Goal: Task Accomplishment & Management: Complete application form

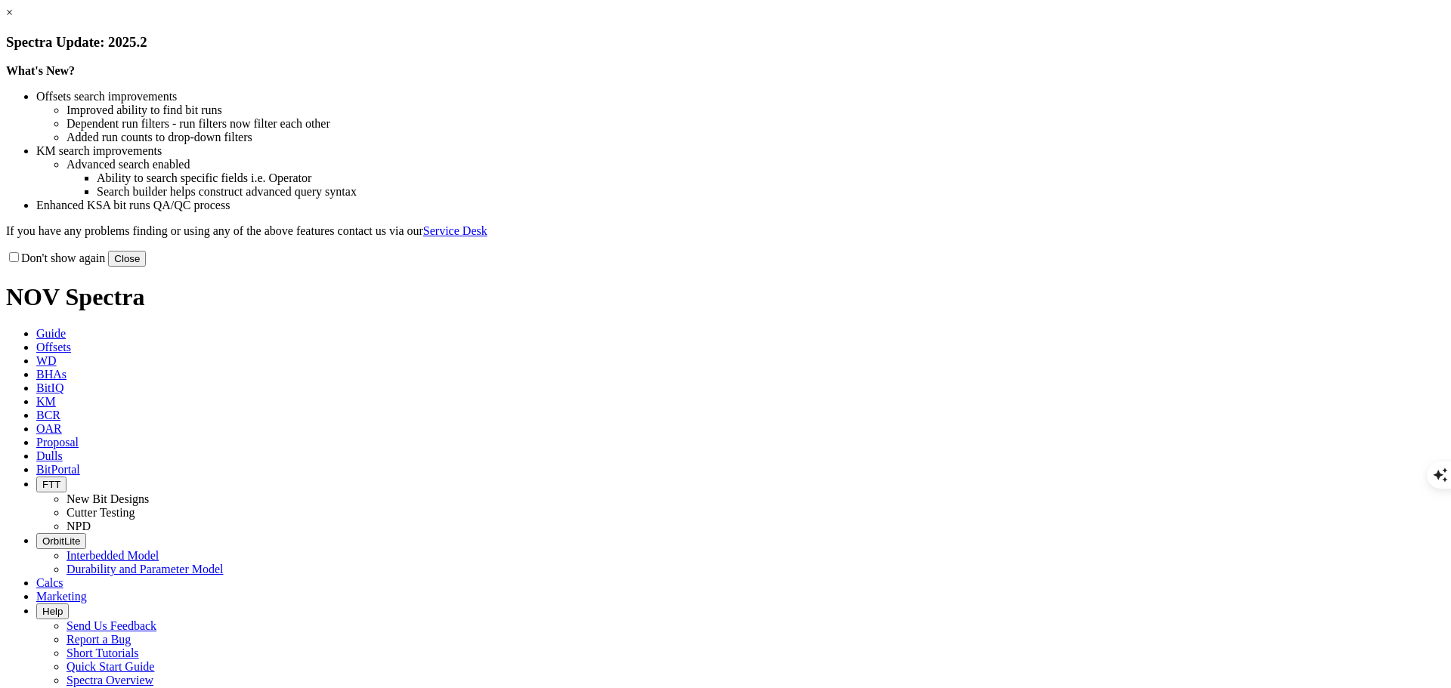
select select "New Bit Design"
click at [146, 267] on button "Close" at bounding box center [127, 259] width 38 height 16
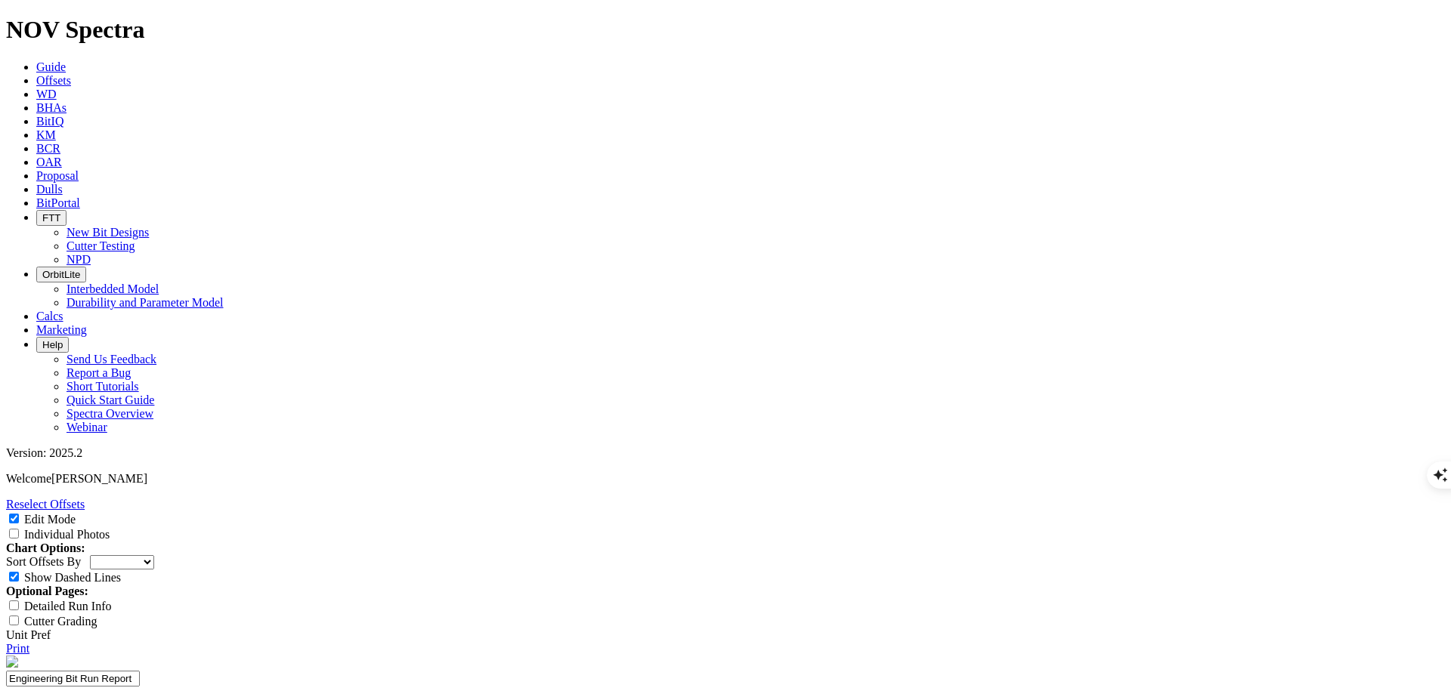
paste textarea "the functional test for these bits was only to evaluate the orientation mechani…"
type textarea "Test 12.25" Eagle Eye on the AE10 bit frame. The functional test for these bits…"
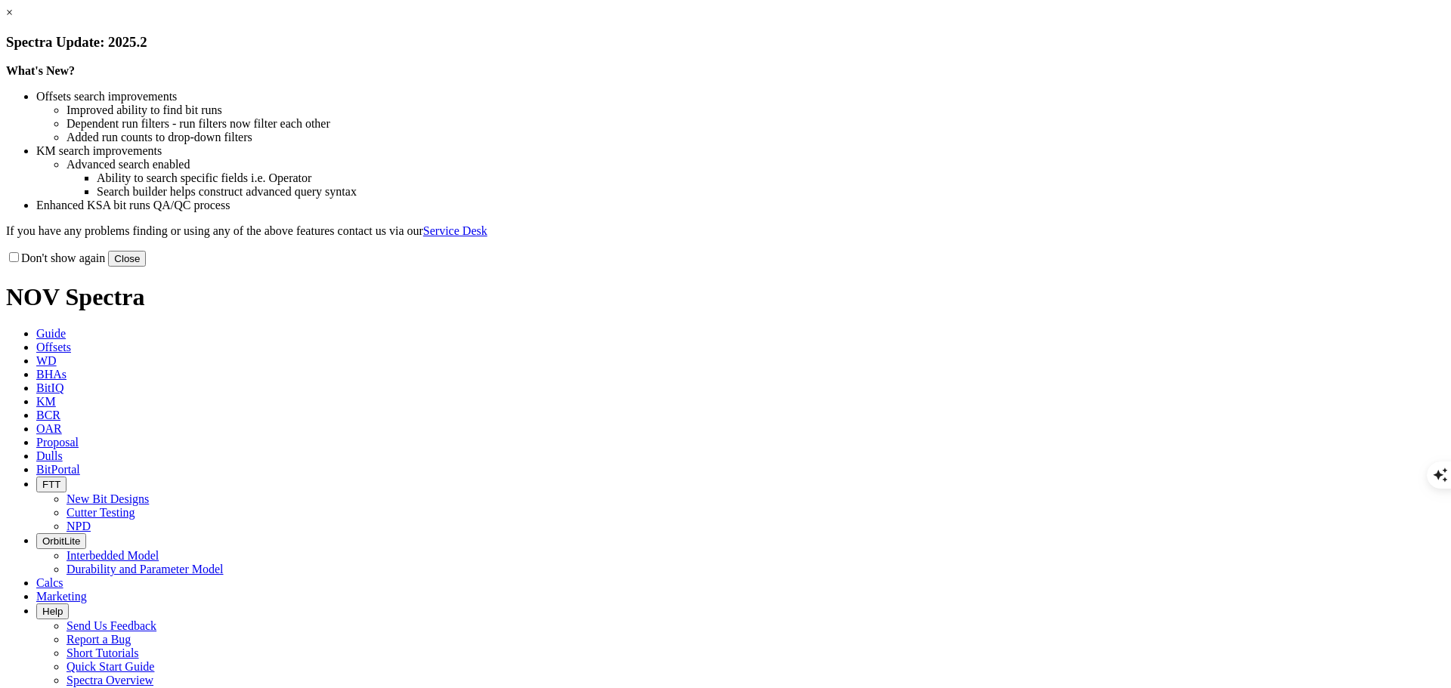
select select "New Bit Design"
click at [146, 267] on button "Close" at bounding box center [127, 259] width 38 height 16
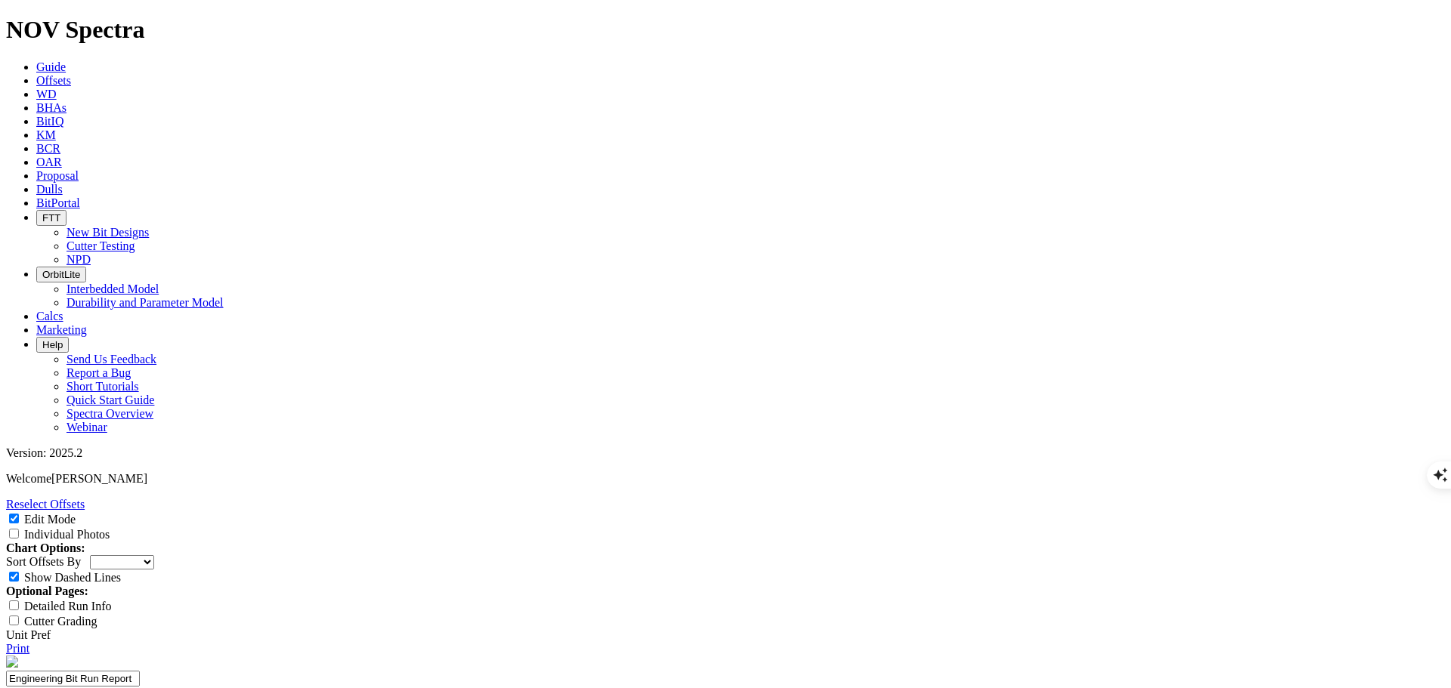
drag, startPoint x: 685, startPoint y: 558, endPoint x: 490, endPoint y: 516, distance: 199.3
